Goal: Navigation & Orientation: Find specific page/section

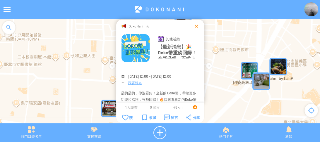
click at [198, 27] on div at bounding box center [197, 26] width 6 height 6
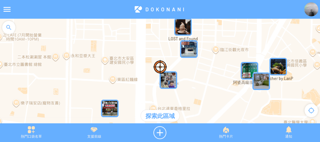
click at [307, 11] on img at bounding box center [311, 9] width 14 height 14
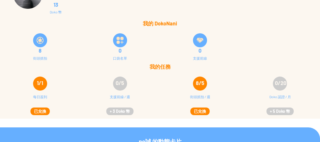
scroll to position [12, 0]
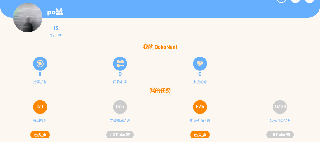
click at [36, 65] on div at bounding box center [40, 64] width 14 height 14
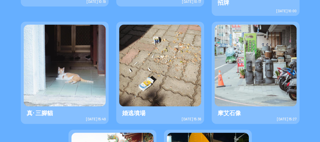
scroll to position [293, 0]
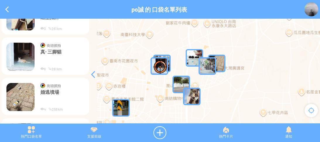
scroll to position [117, 0]
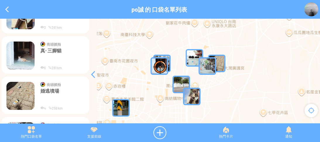
click at [57, 51] on p "真‧ 三腳貓" at bounding box center [62, 57] width 44 height 18
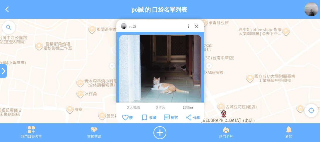
scroll to position [35, 0]
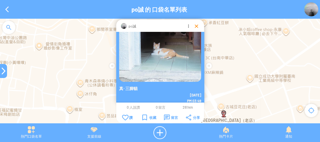
click at [196, 28] on div at bounding box center [197, 26] width 6 height 6
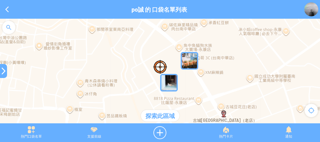
click at [302, 9] on div "po誠 的 口袋名單列表" at bounding box center [159, 9] width 290 height 14
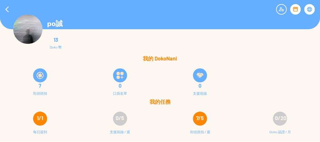
click at [37, 76] on img at bounding box center [40, 75] width 7 height 7
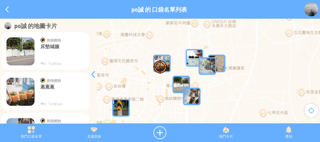
scroll to position [47, 0]
